Goal: Task Accomplishment & Management: Complete application form

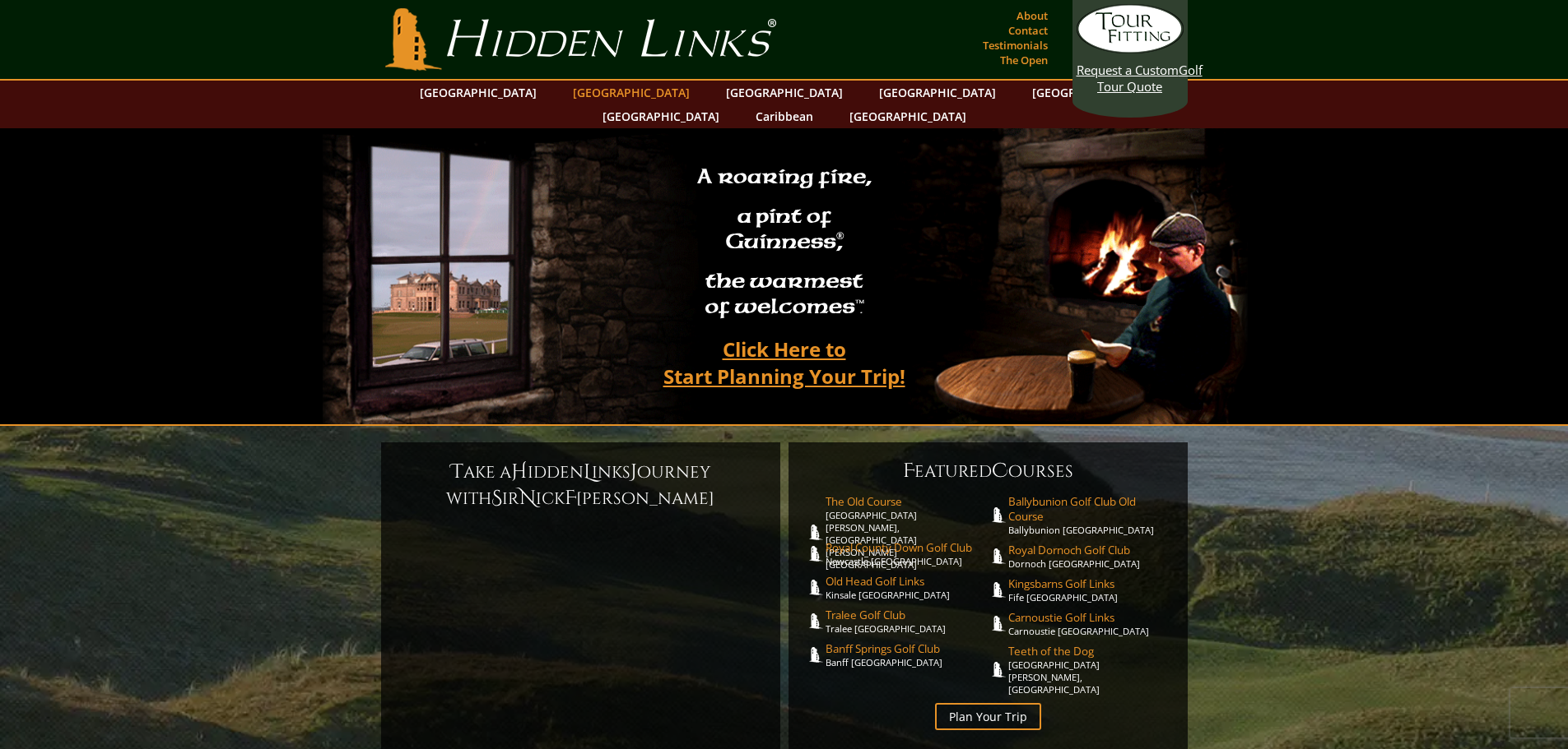
click at [610, 98] on link "[GEOGRAPHIC_DATA]" at bounding box center [631, 93] width 133 height 24
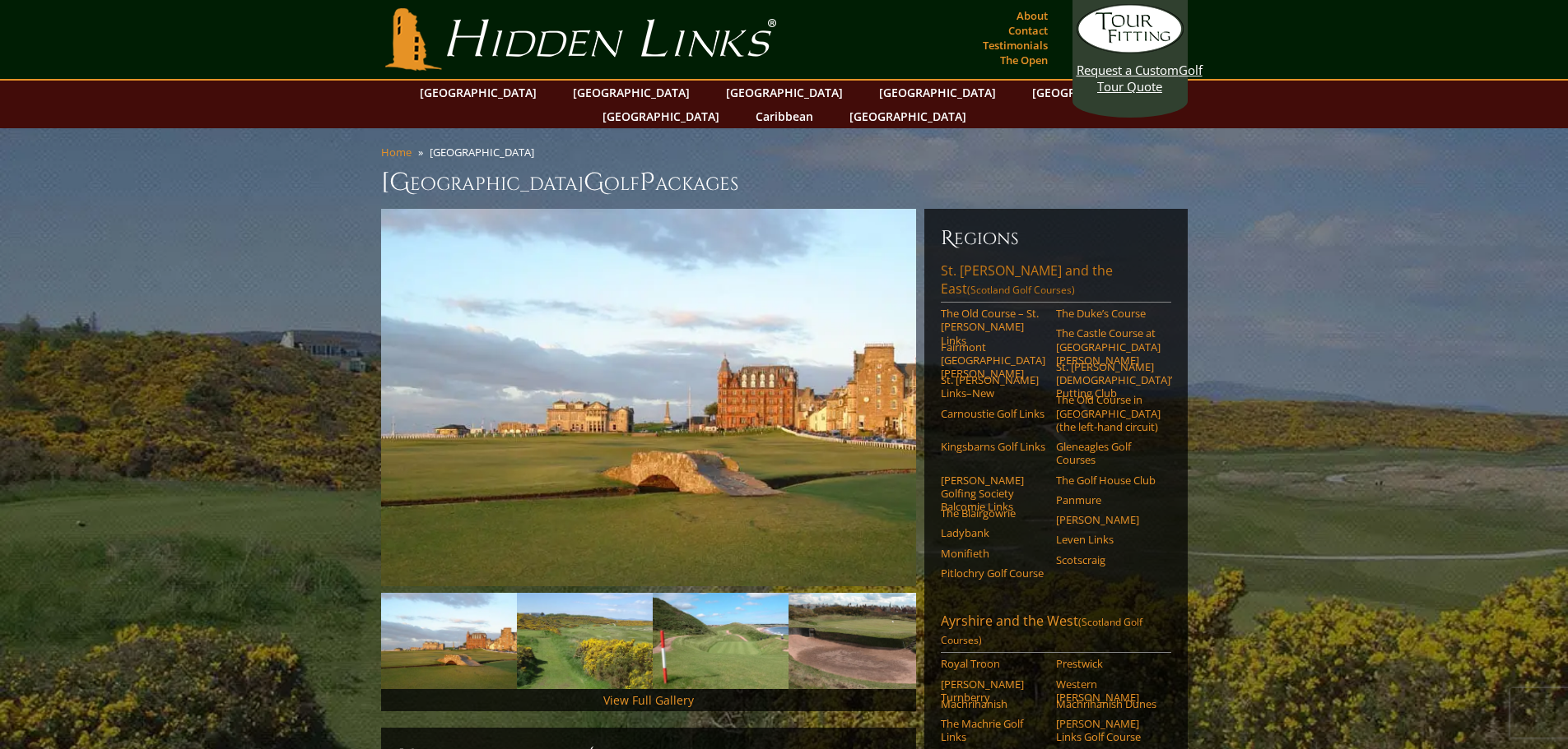
click at [1033, 262] on link "[GEOGRAPHIC_DATA][PERSON_NAME] and the East (Scotland Golf Courses)" at bounding box center [1056, 282] width 230 height 41
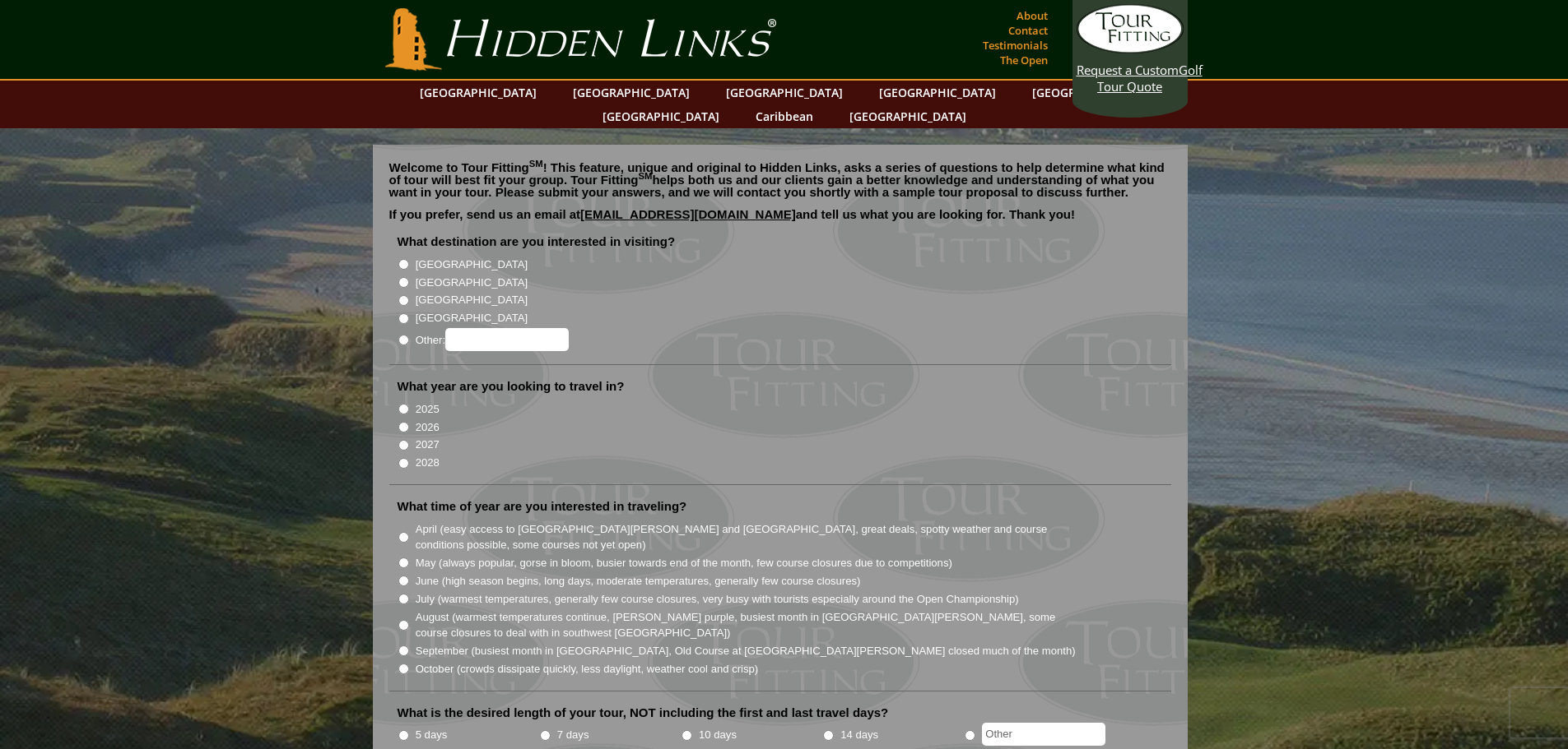
click at [431, 274] on label "[GEOGRAPHIC_DATA]" at bounding box center [471, 282] width 112 height 16
click at [409, 277] on input "[GEOGRAPHIC_DATA]" at bounding box center [403, 282] width 11 height 11
radio input "true"
click at [422, 419] on label "2026" at bounding box center [427, 427] width 24 height 16
click at [409, 422] on input "2026" at bounding box center [403, 427] width 11 height 11
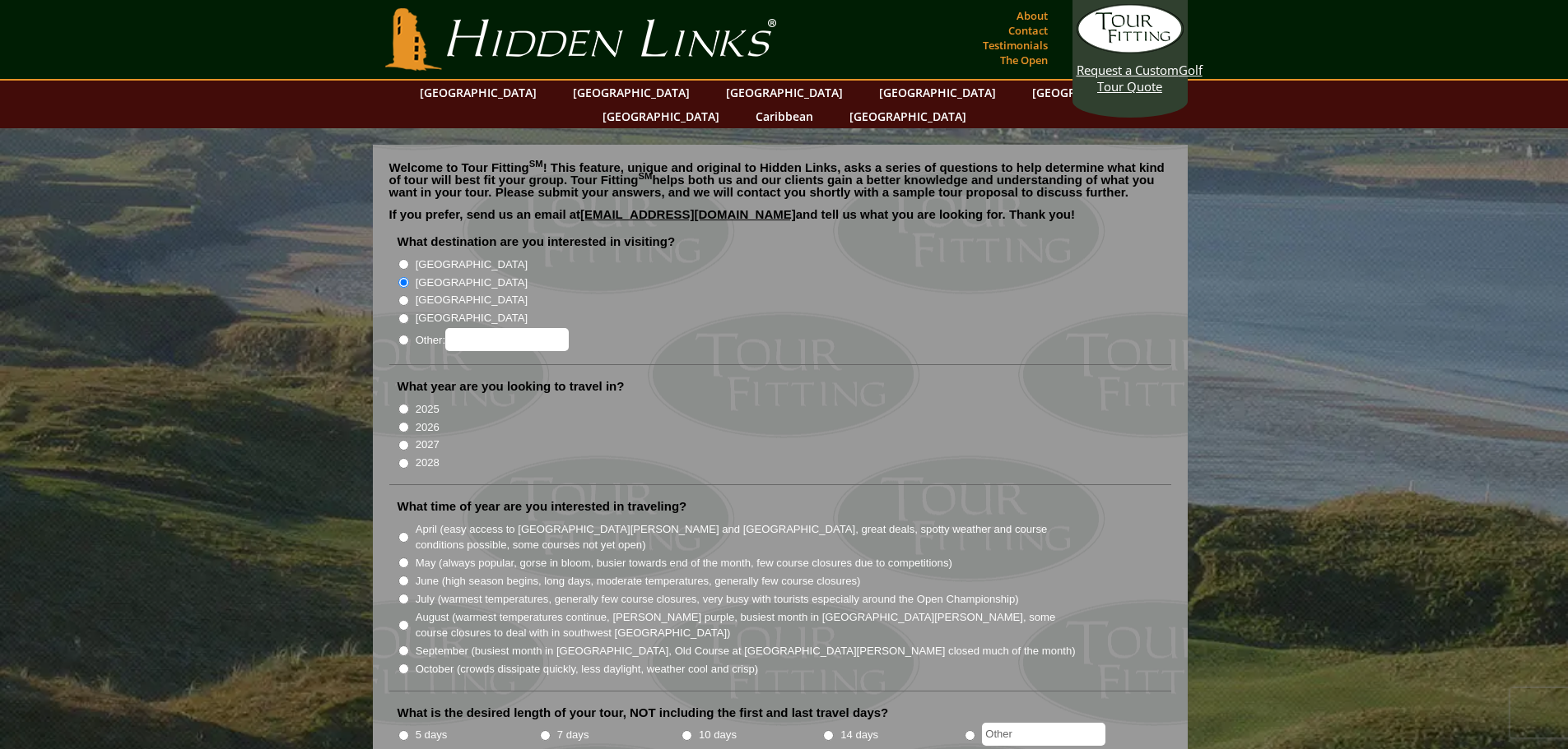
radio input "true"
click at [406, 533] on input "April (easy access to St. Andrews and Ballybunion, great deals, spotty weather …" at bounding box center [403, 538] width 11 height 11
radio input "true"
